Goal: Task Accomplishment & Management: Manage account settings

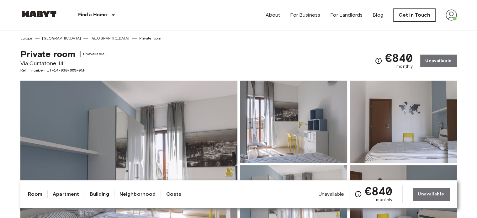
click at [448, 20] on img at bounding box center [451, 14] width 11 height 11
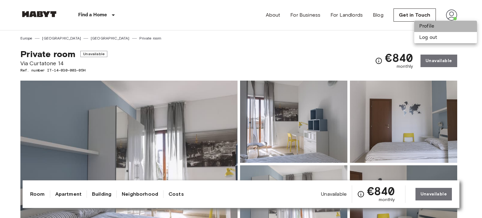
click at [423, 27] on li "Profile" at bounding box center [445, 26] width 63 height 11
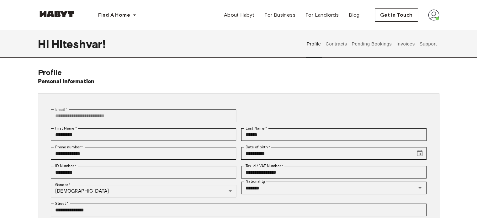
click at [331, 51] on button "Contracts" at bounding box center [336, 44] width 23 height 28
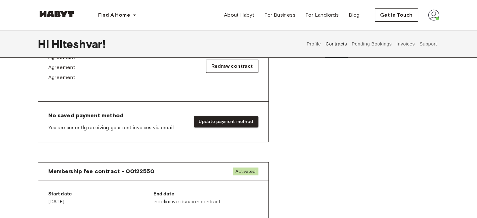
scroll to position [225, 0]
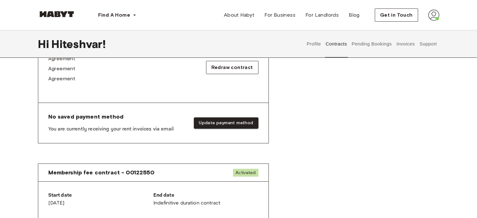
click at [368, 52] on button "Pending Bookings" at bounding box center [372, 44] width 42 height 28
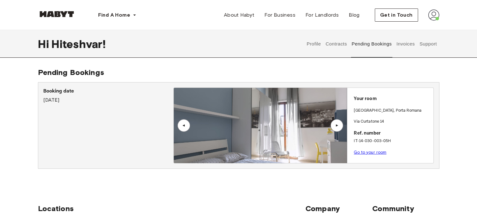
click at [394, 40] on div "Profile Contracts Pending Bookings Invoices Support" at bounding box center [371, 44] width 135 height 28
click at [398, 42] on button "Invoices" at bounding box center [406, 44] width 20 height 28
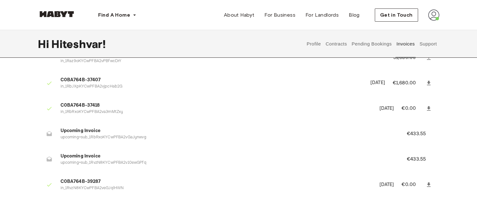
scroll to position [64, 0]
click at [50, 132] on icon at bounding box center [49, 133] width 6 height 6
click at [45, 159] on div at bounding box center [49, 158] width 13 height 13
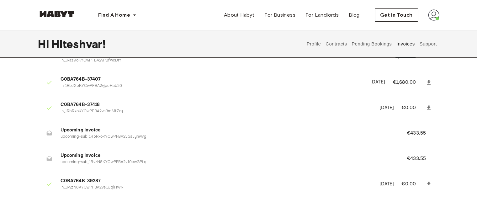
drag, startPoint x: 45, startPoint y: 159, endPoint x: 50, endPoint y: 160, distance: 4.8
click at [50, 160] on div at bounding box center [49, 158] width 13 height 13
click at [50, 160] on icon at bounding box center [48, 158] width 5 height 5
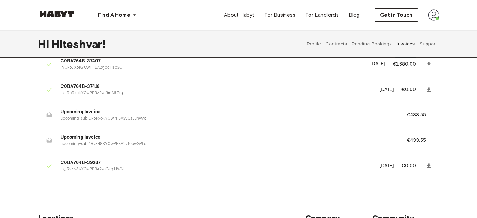
scroll to position [83, 0]
